Goal: Information Seeking & Learning: Learn about a topic

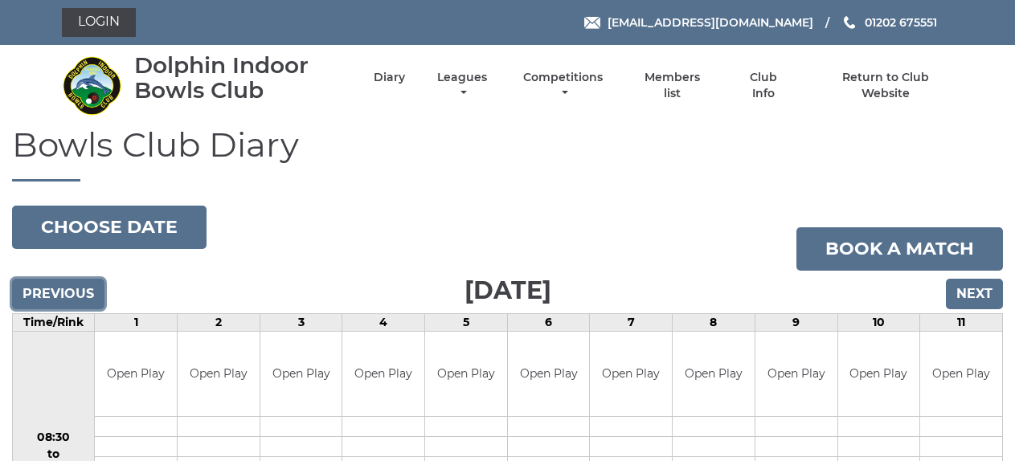
click at [82, 298] on input "Previous" at bounding box center [58, 294] width 92 height 31
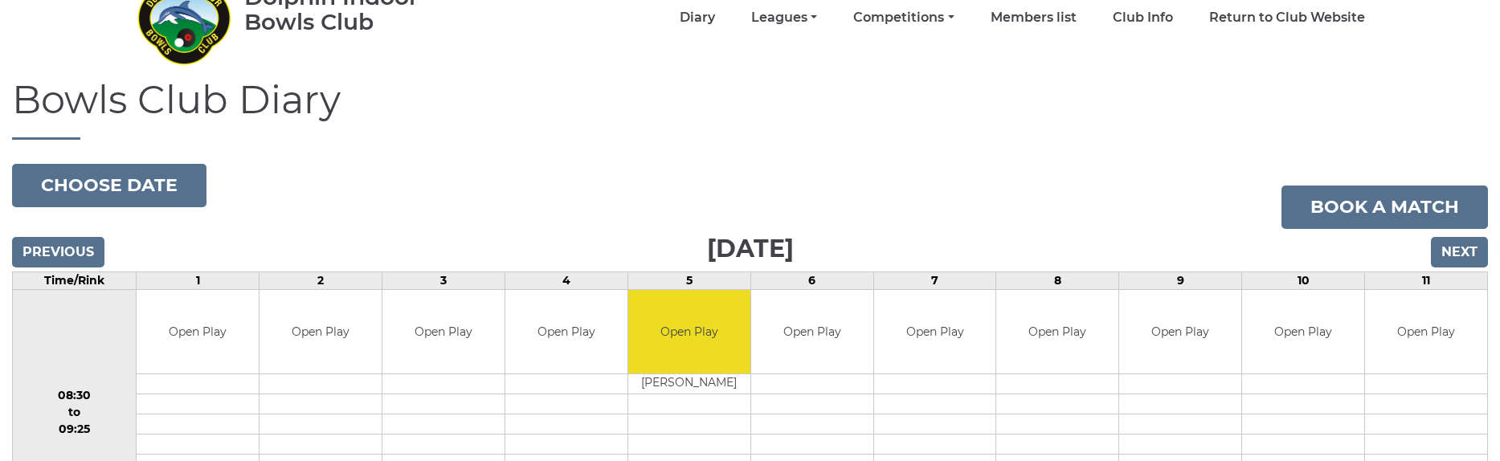
scroll to position [75, 0]
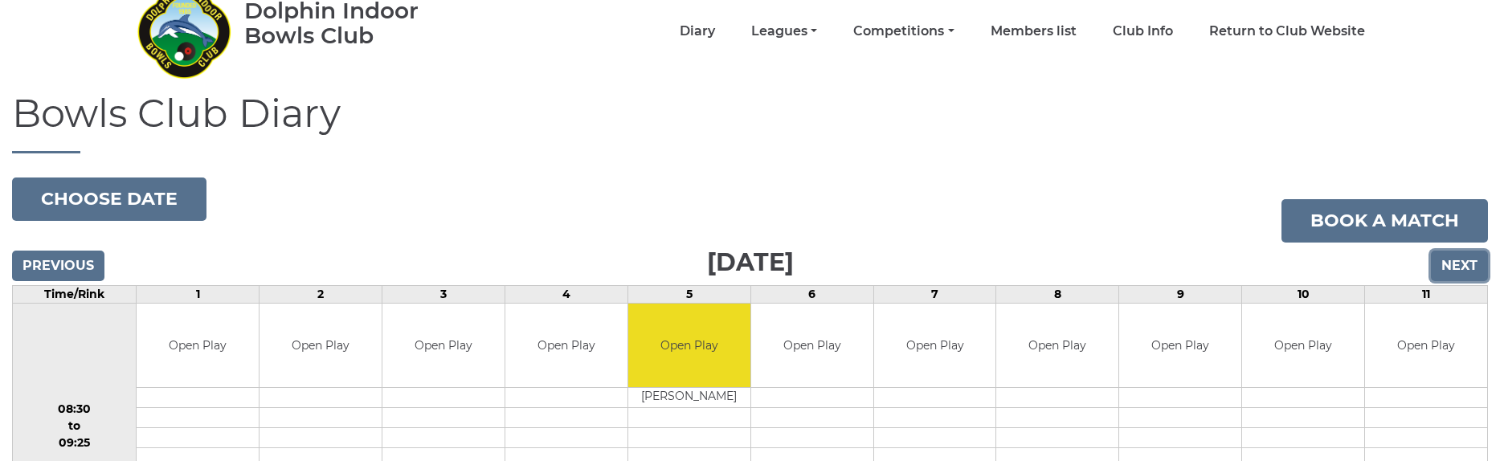
click at [1014, 271] on input "Next" at bounding box center [1459, 266] width 57 height 31
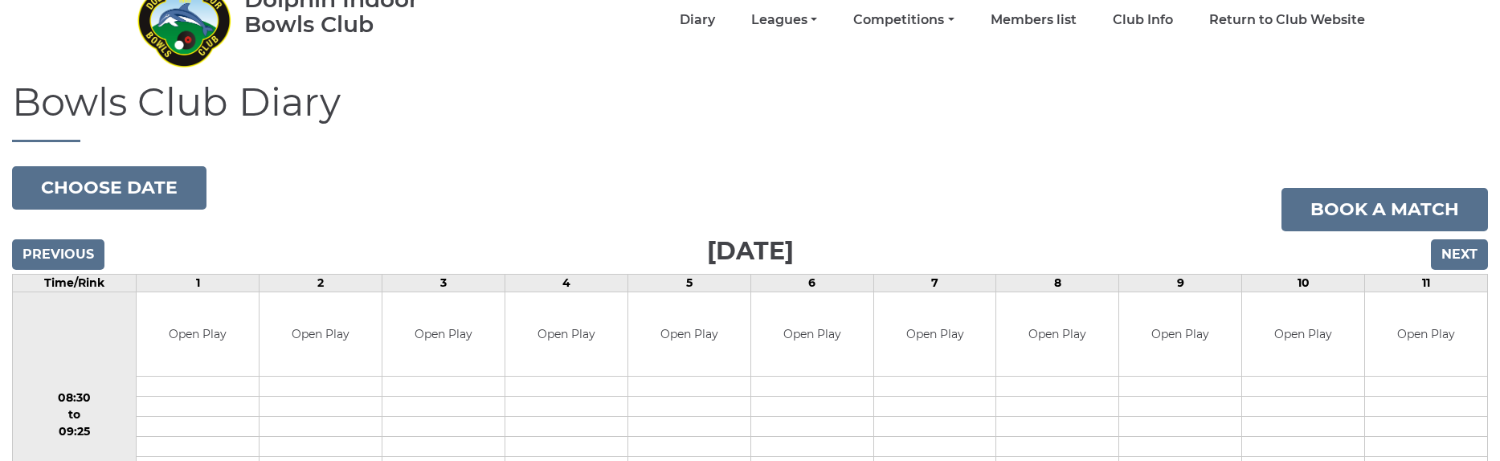
scroll to position [79, 0]
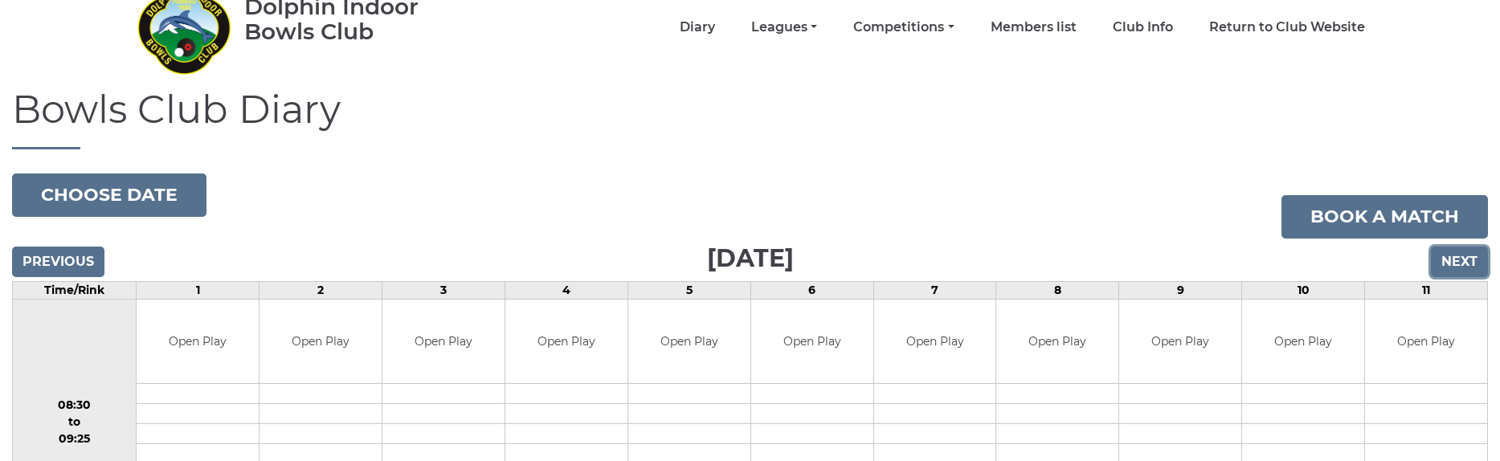
click at [1473, 272] on input "Next" at bounding box center [1459, 262] width 57 height 31
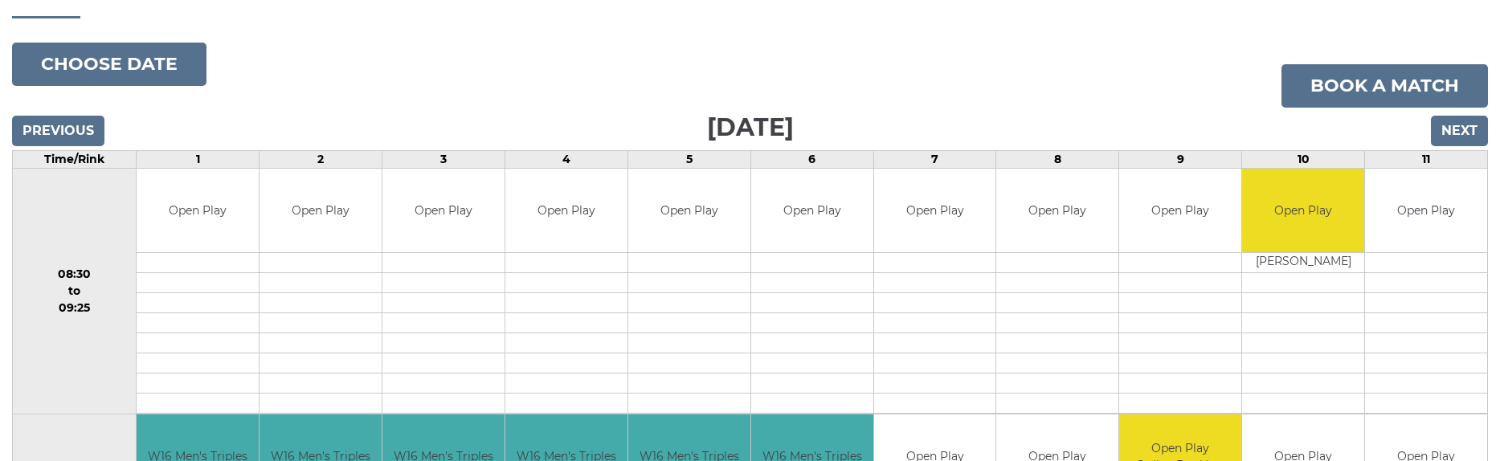
scroll to position [79, 0]
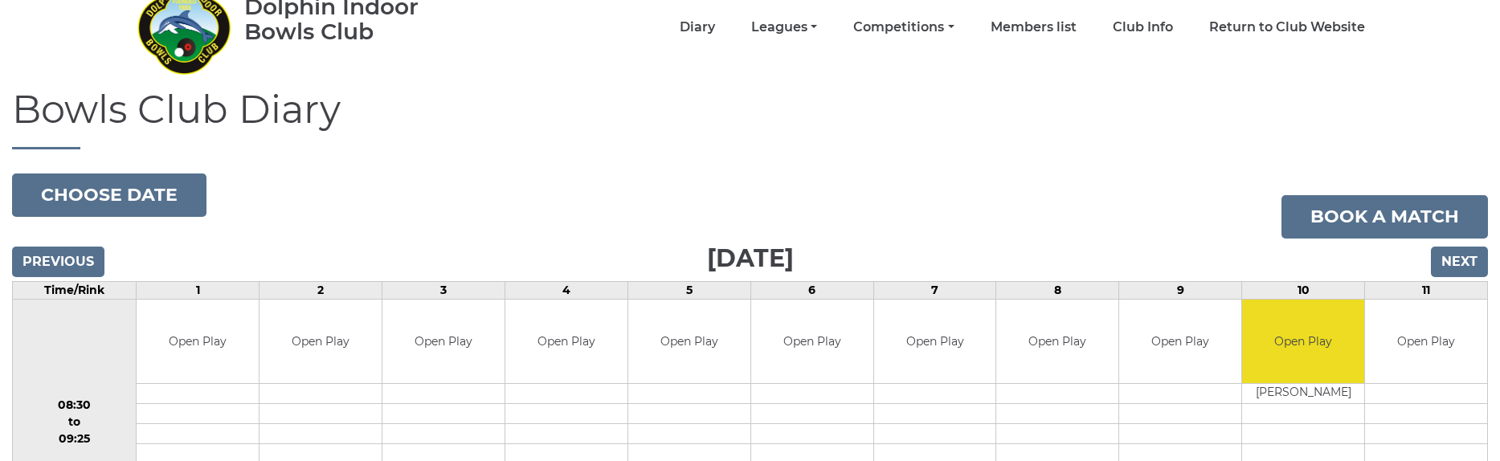
click at [1429, 254] on div "Previous Next" at bounding box center [750, 251] width 1476 height 24
click at [1436, 260] on input "Next" at bounding box center [1459, 262] width 57 height 31
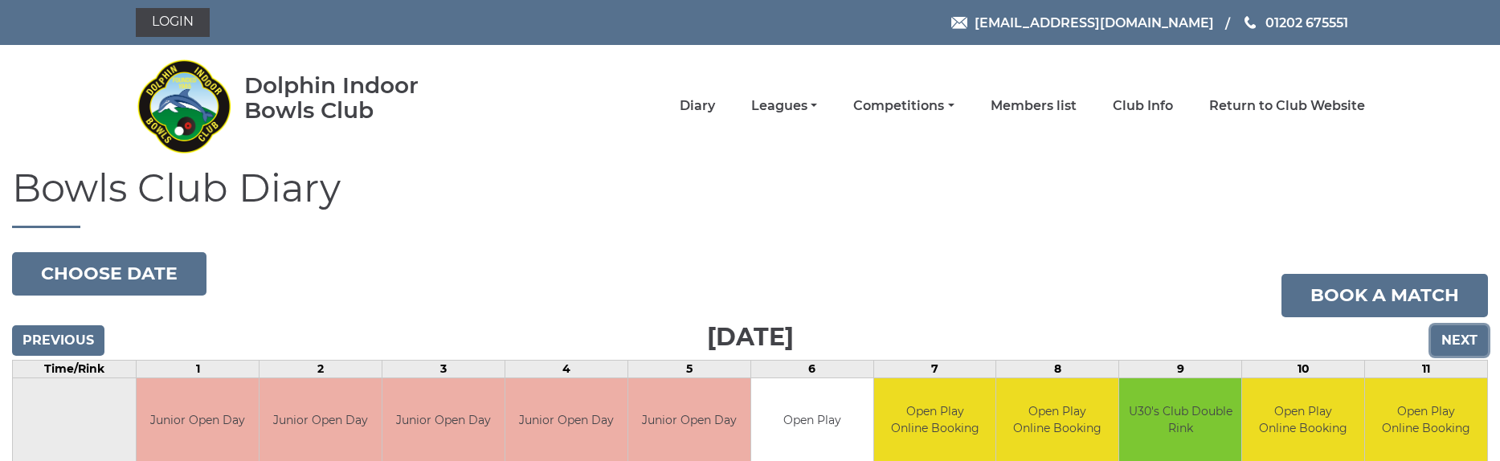
click at [1454, 338] on input "Next" at bounding box center [1459, 340] width 57 height 31
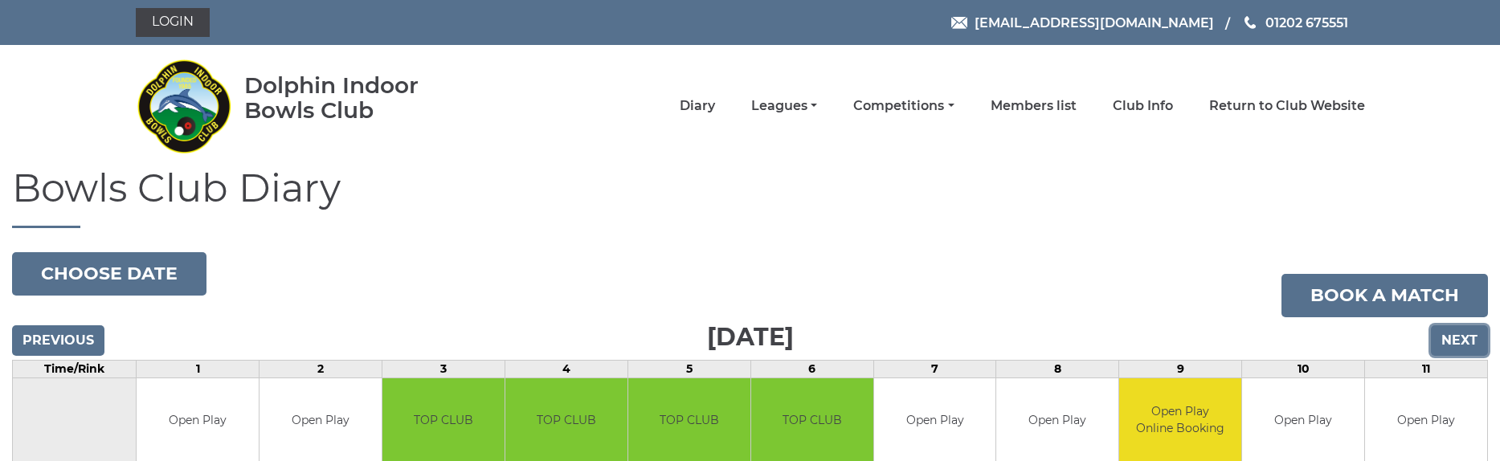
click at [1461, 340] on input "Next" at bounding box center [1459, 340] width 57 height 31
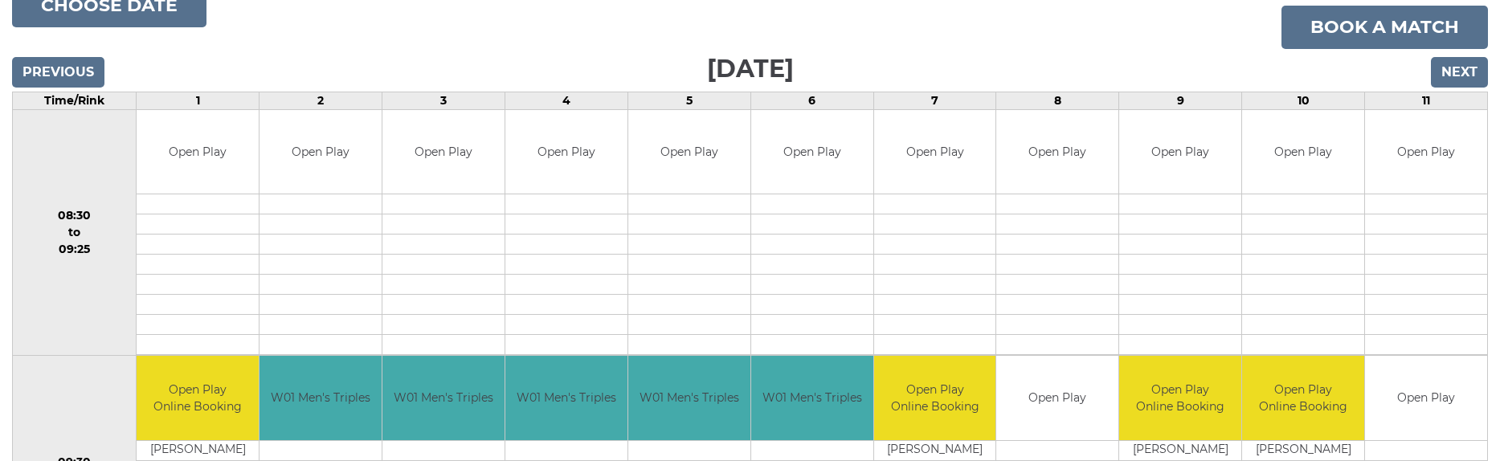
scroll to position [239, 0]
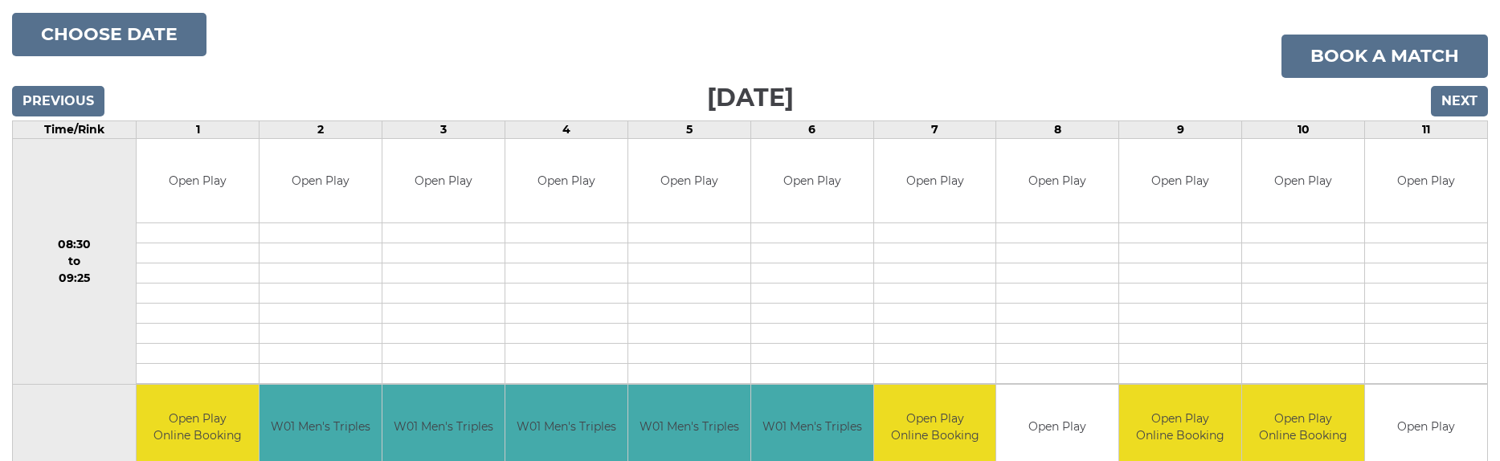
click at [1471, 117] on form "Next" at bounding box center [1459, 103] width 57 height 35
click at [1471, 104] on input "Next" at bounding box center [1459, 101] width 57 height 31
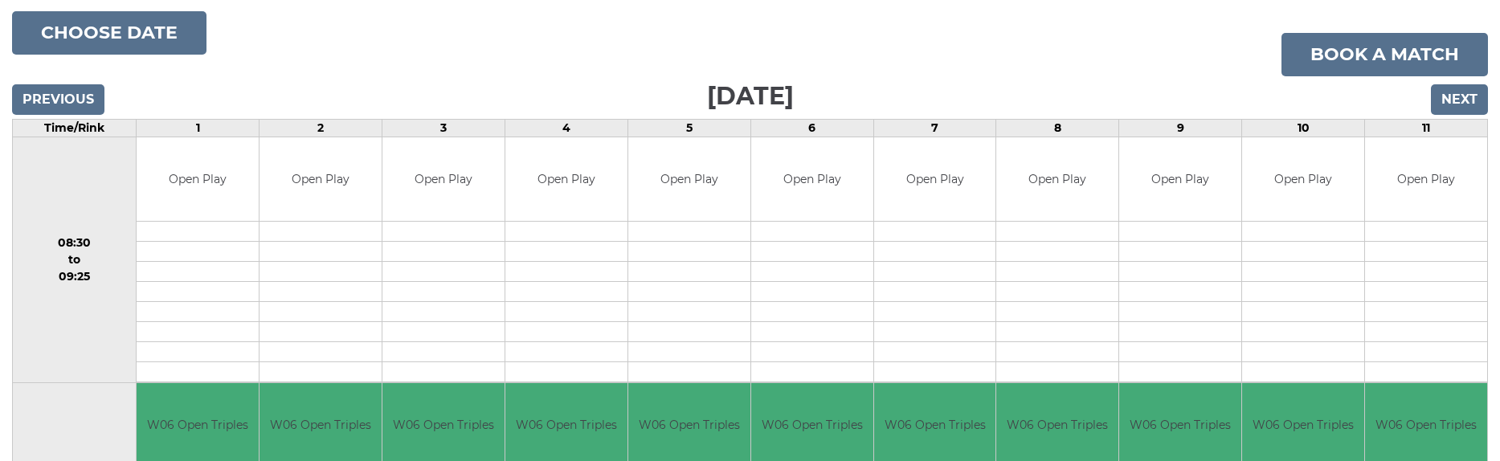
scroll to position [239, 0]
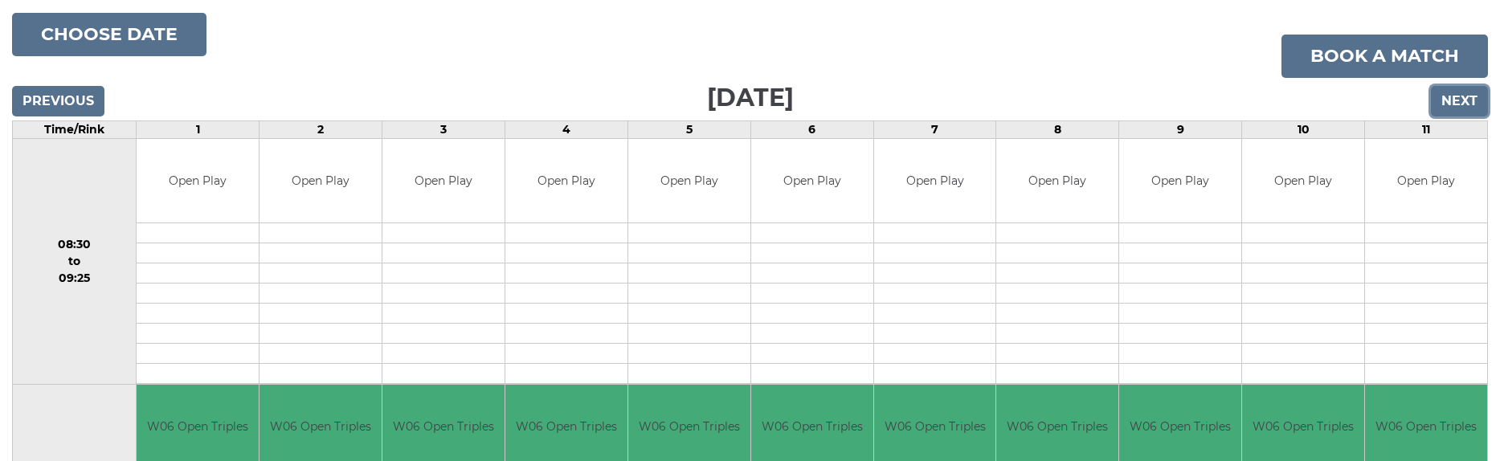
click at [1451, 106] on input "Next" at bounding box center [1459, 101] width 57 height 31
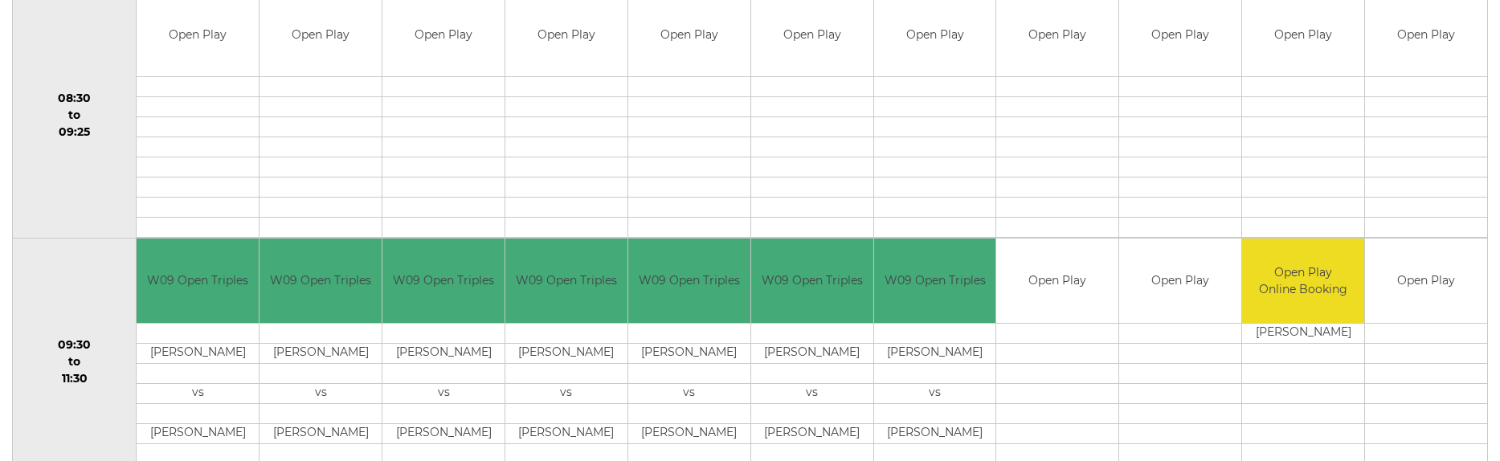
scroll to position [239, 0]
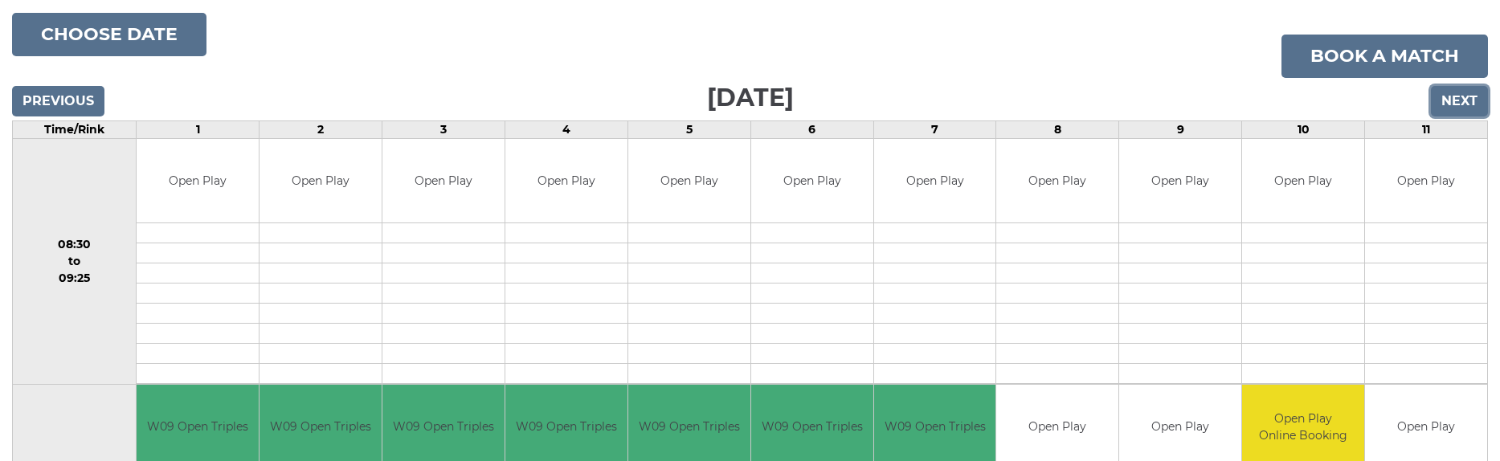
click at [1467, 101] on input "Next" at bounding box center [1459, 101] width 57 height 31
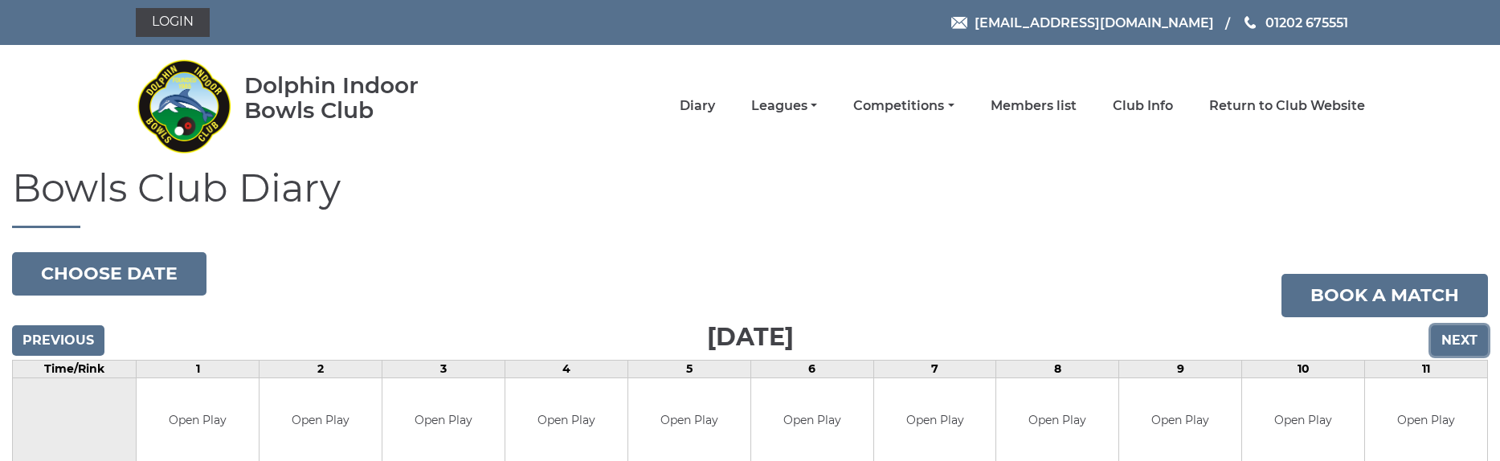
click at [1449, 343] on input "Next" at bounding box center [1459, 340] width 57 height 31
click at [1446, 329] on input "Next" at bounding box center [1459, 340] width 57 height 31
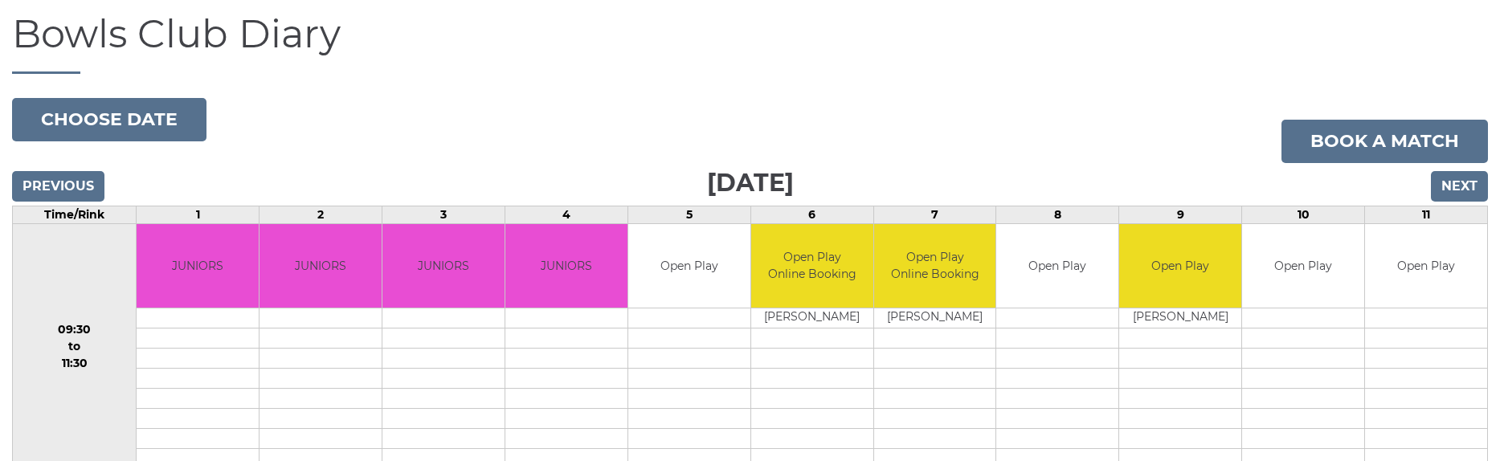
scroll to position [149, 0]
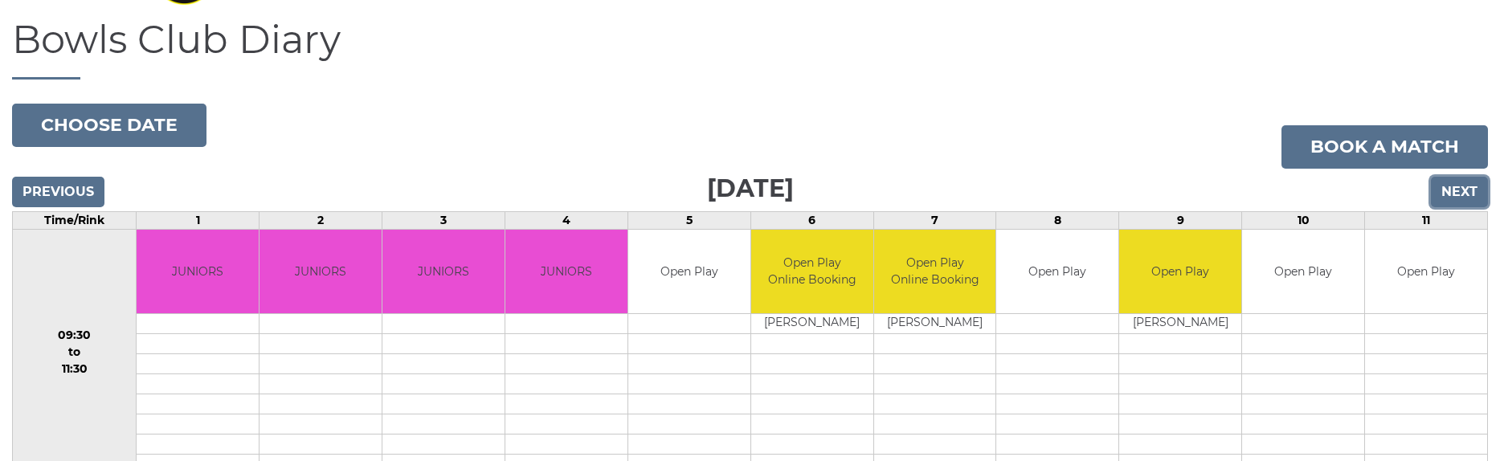
click at [1453, 197] on input "Next" at bounding box center [1459, 192] width 57 height 31
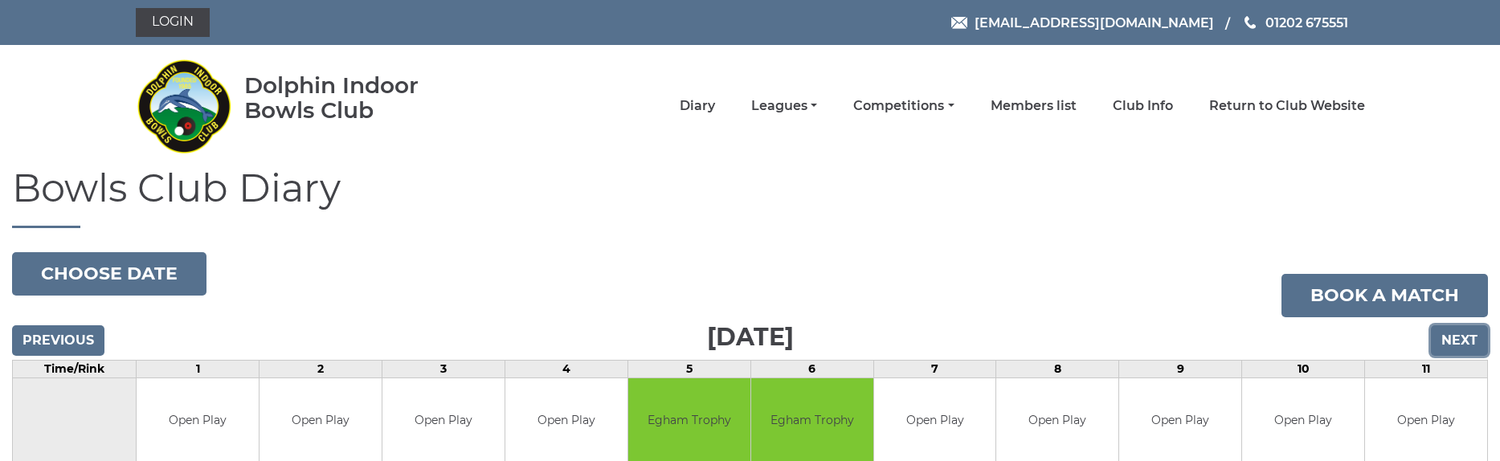
click at [1468, 353] on input "Next" at bounding box center [1459, 340] width 57 height 31
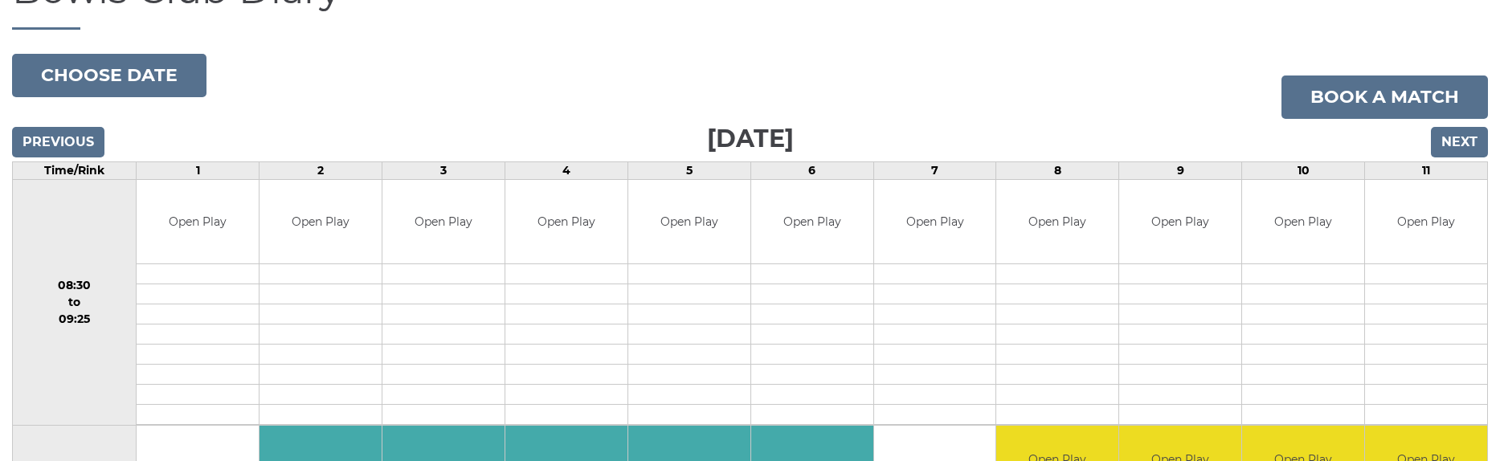
scroll to position [79, 0]
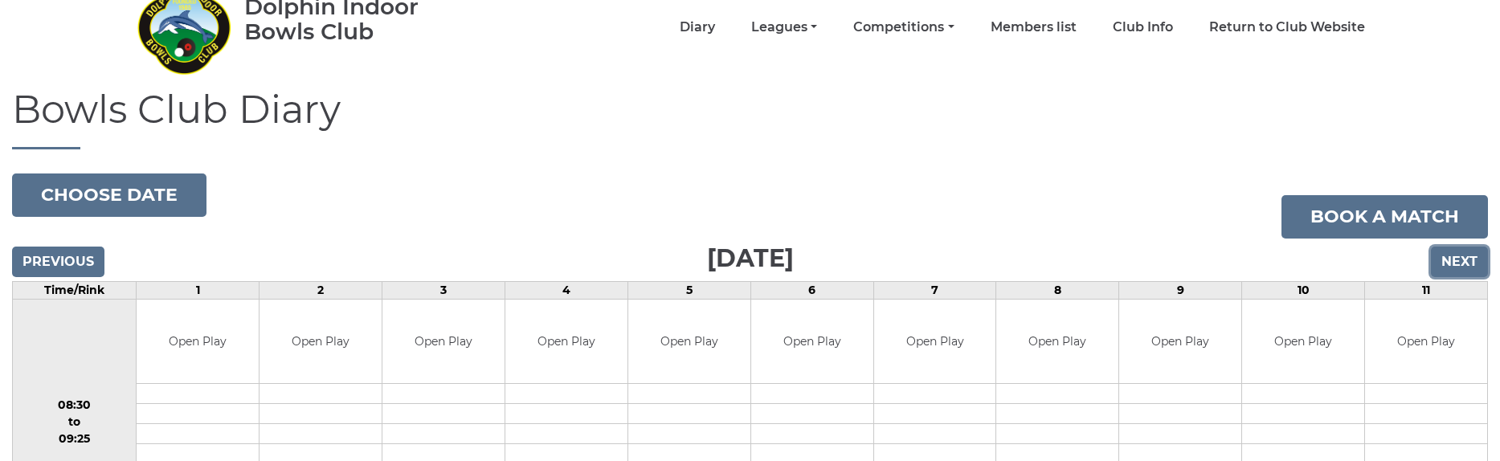
click at [1451, 263] on input "Next" at bounding box center [1459, 262] width 57 height 31
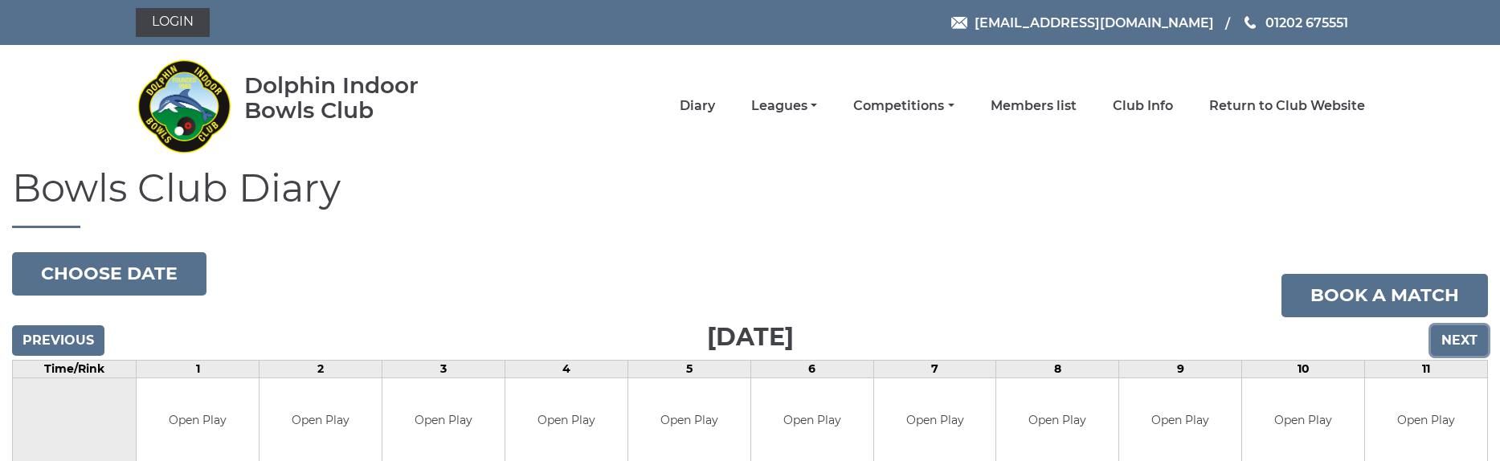
click at [1434, 335] on input "Next" at bounding box center [1459, 340] width 57 height 31
click at [1458, 347] on input "Next" at bounding box center [1459, 340] width 57 height 31
click at [1459, 343] on input "Next" at bounding box center [1459, 340] width 57 height 31
click at [937, 114] on link "Competitions" at bounding box center [903, 108] width 100 height 18
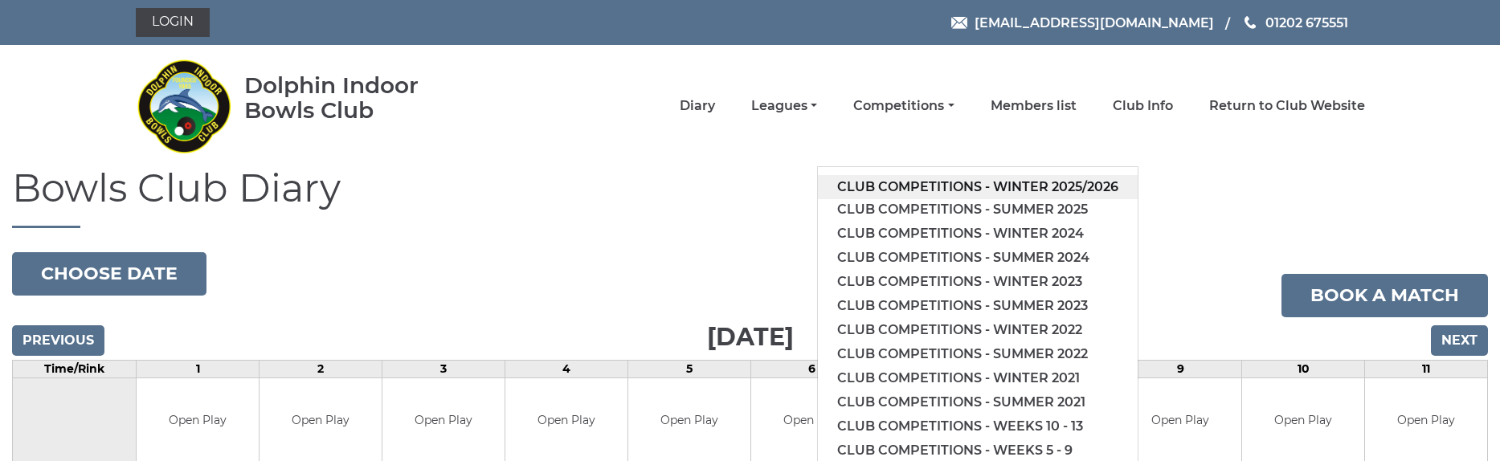
click at [963, 190] on link "Club competitions - Winter 2025/2026" at bounding box center [978, 187] width 320 height 24
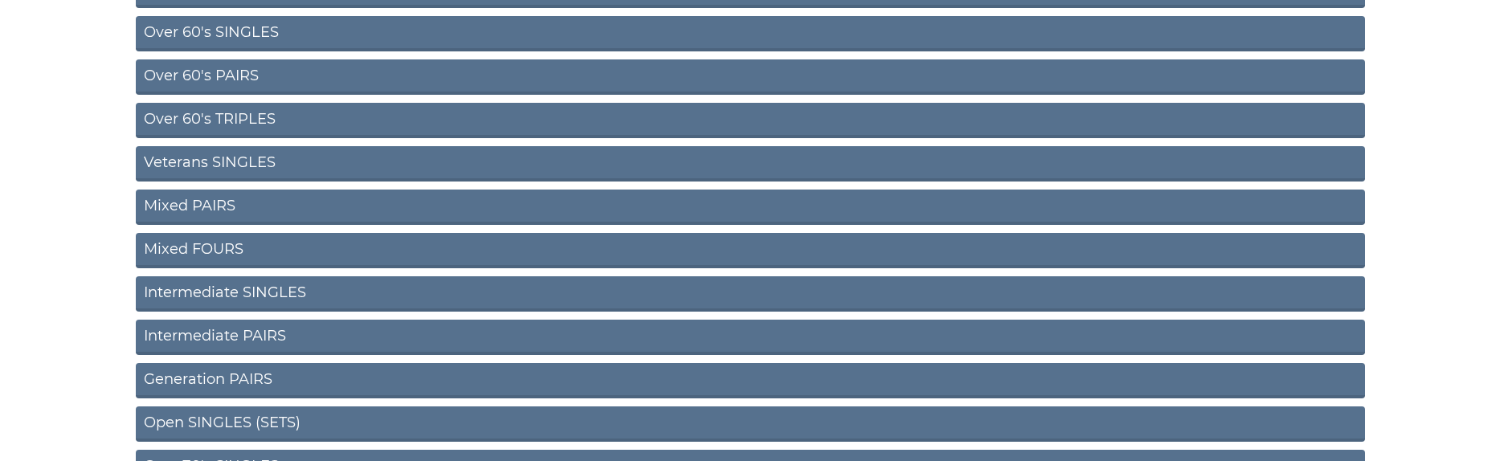
scroll to position [723, 0]
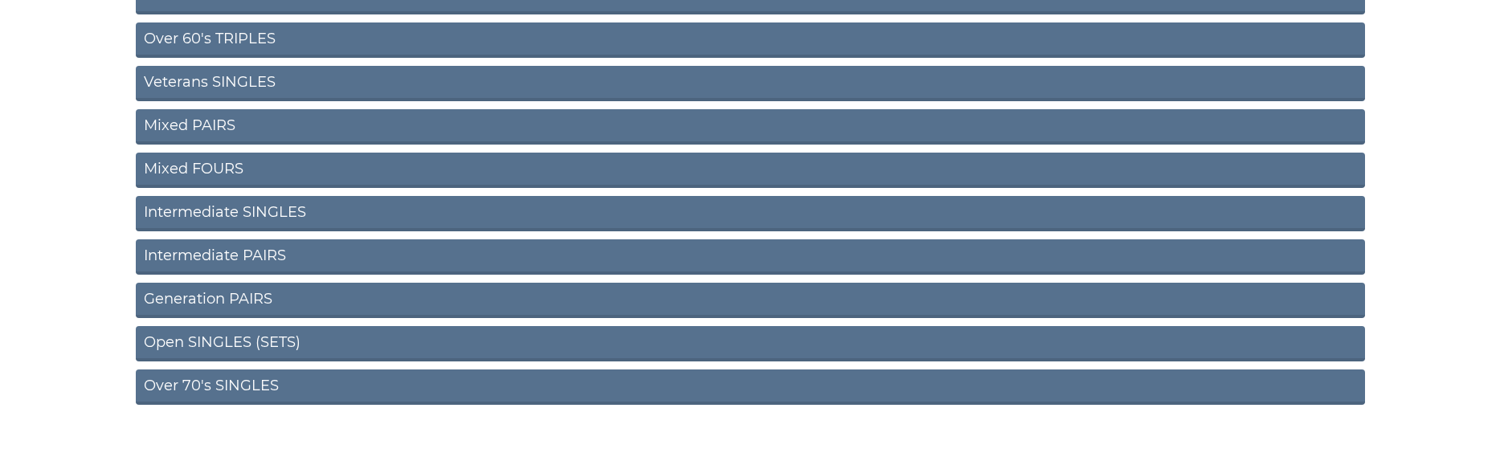
click at [329, 341] on link "Open SINGLES (SETS)" at bounding box center [750, 343] width 1229 height 35
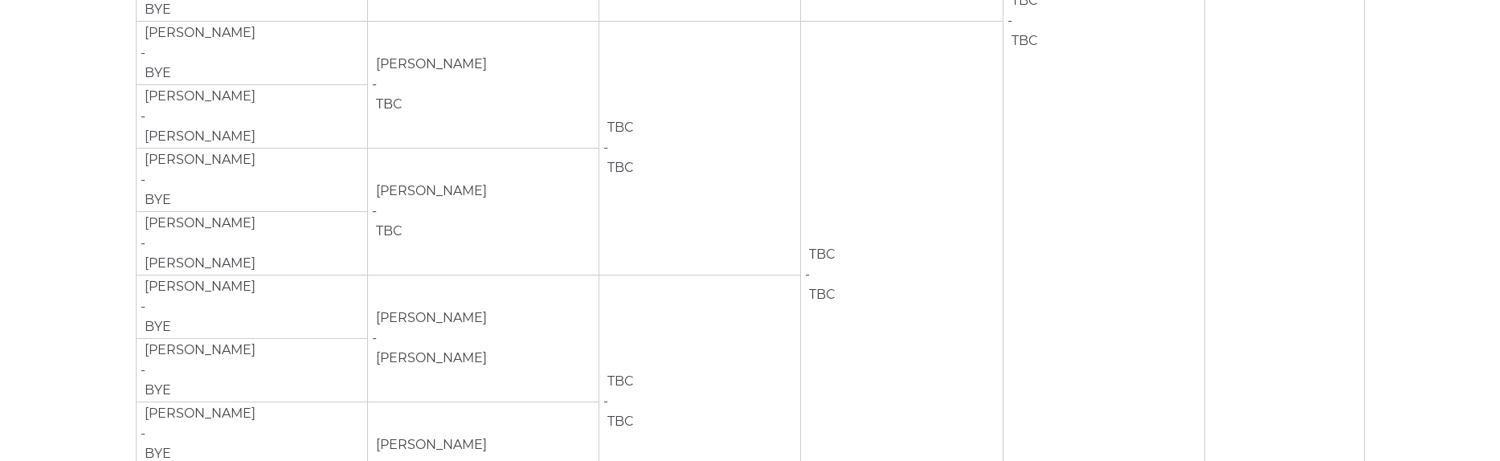
scroll to position [1983, 0]
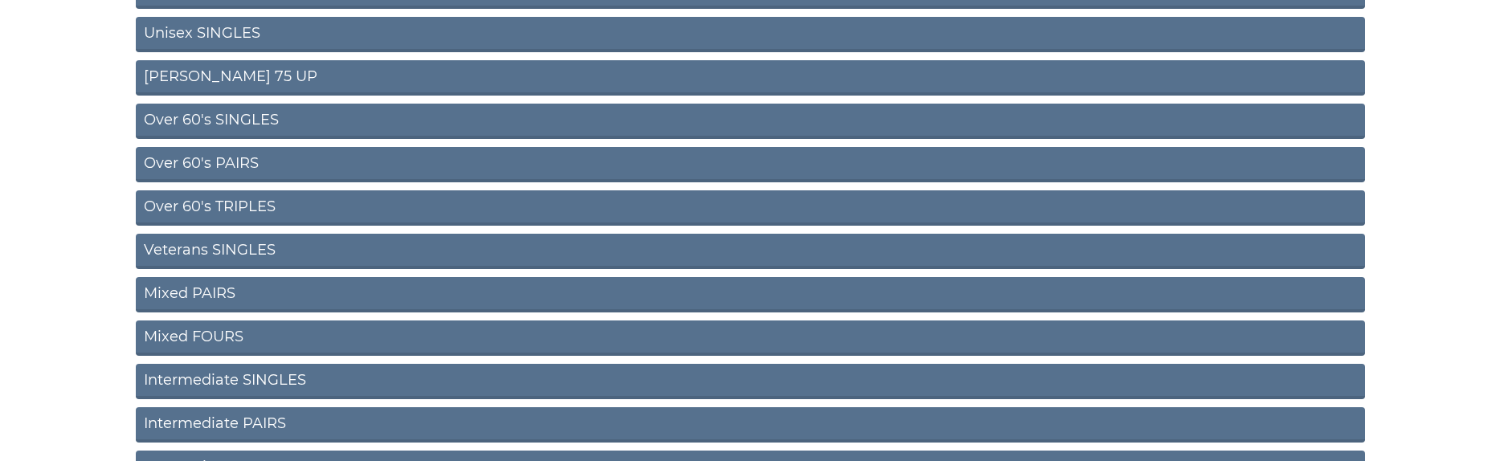
scroll to position [475, 0]
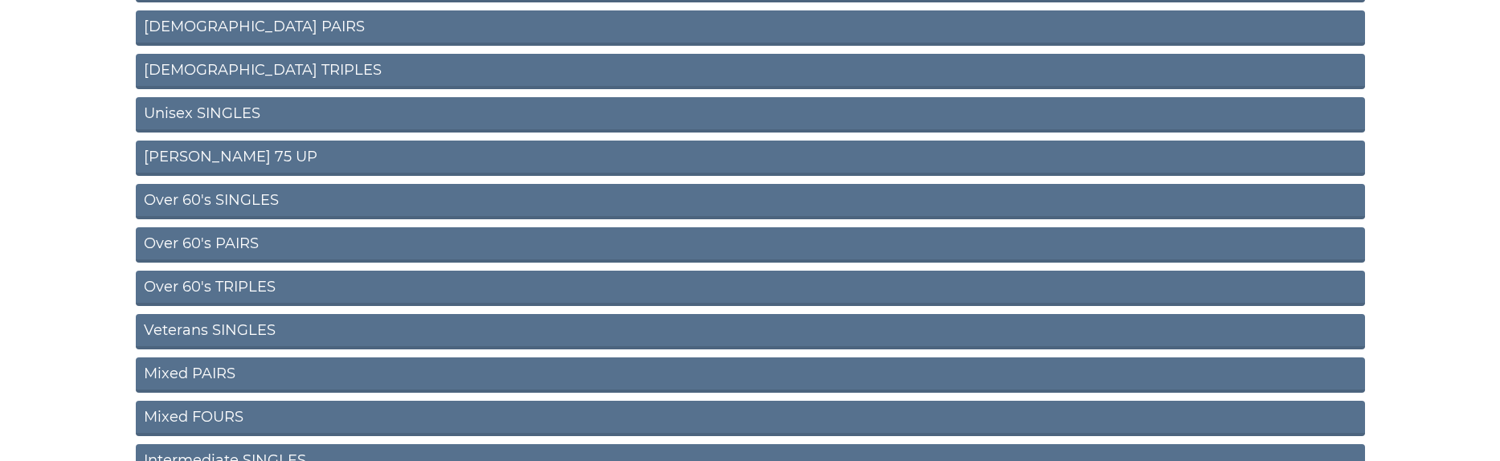
click at [248, 370] on link "Mixed PAIRS" at bounding box center [750, 375] width 1229 height 35
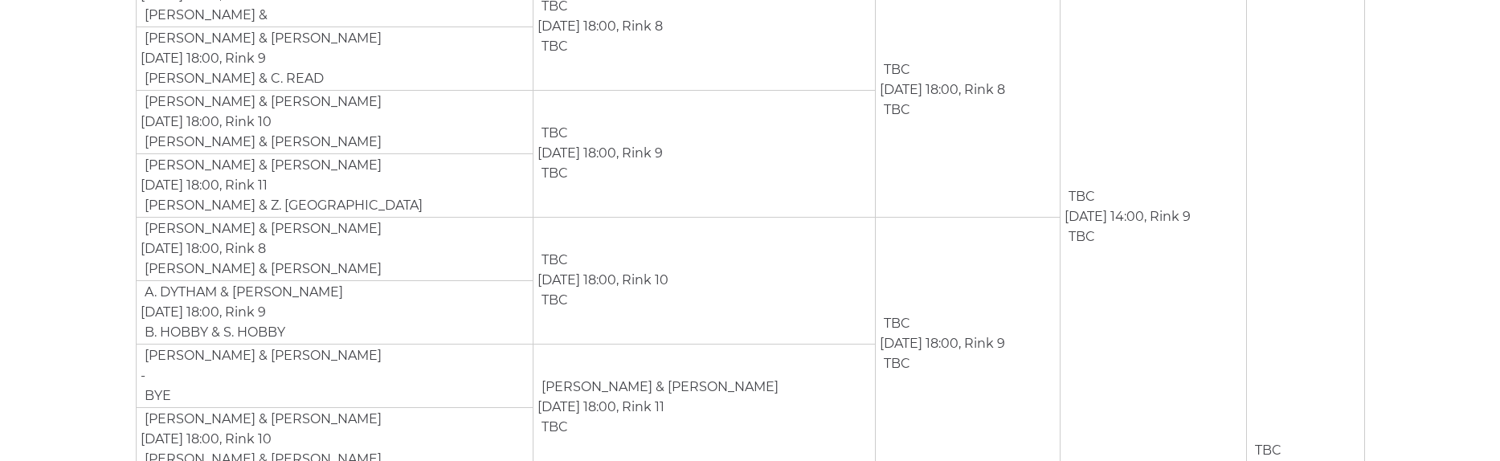
scroll to position [305, 0]
